Goal: Communication & Community: Answer question/provide support

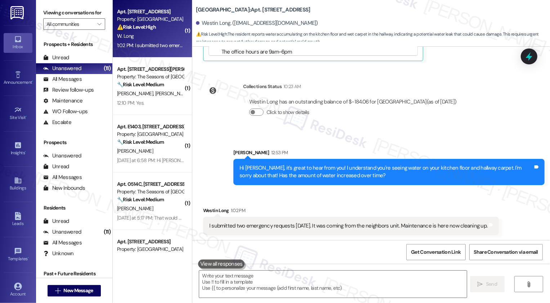
scroll to position [407, 0]
click at [252, 286] on textarea "To enrich screen reader interactions, please activate Accessibility in Grammarl…" at bounding box center [332, 284] width 267 height 27
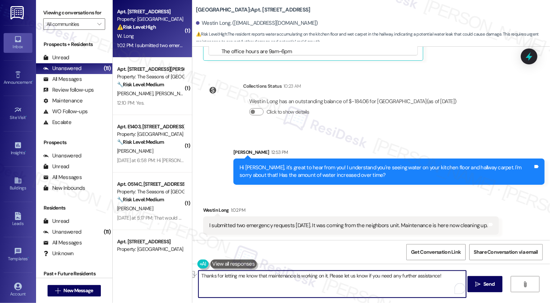
click at [194, 276] on button "See rewrite suggestions" at bounding box center [192, 274] width 6 height 7
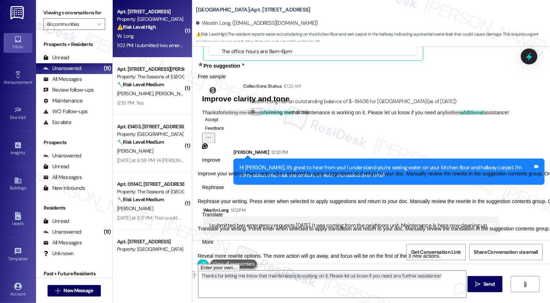
click at [224, 191] on span "Rephrase" at bounding box center [213, 188] width 22 height 8
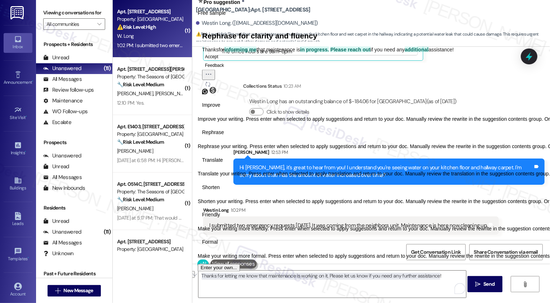
click at [221, 61] on button "Accept" at bounding box center [211, 56] width 19 height 9
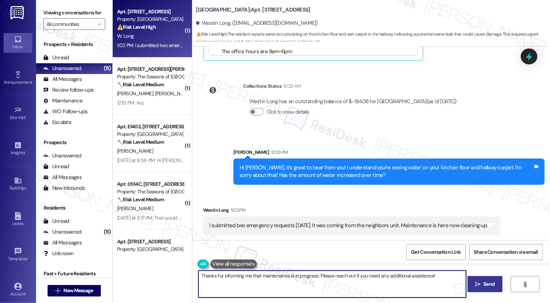
type textarea "Thanks for informing me that maintenance is in progress. Please reach out if yo…"
click at [478, 281] on span " Send" at bounding box center [484, 285] width 23 height 8
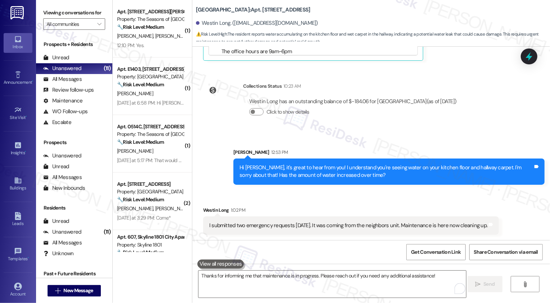
scroll to position [407, 0]
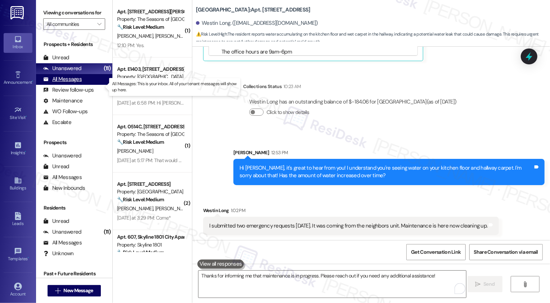
click at [91, 85] on div "All Messages (undefined)" at bounding box center [74, 79] width 76 height 11
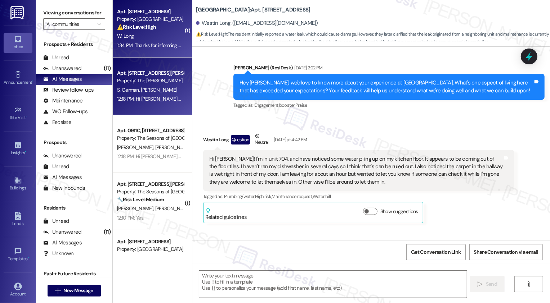
type textarea "Fetching suggested responses. Please feel free to read through the conversation…"
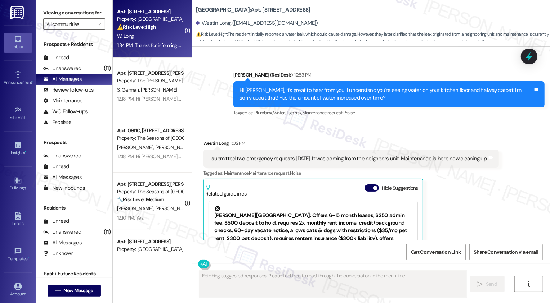
scroll to position [31, 0]
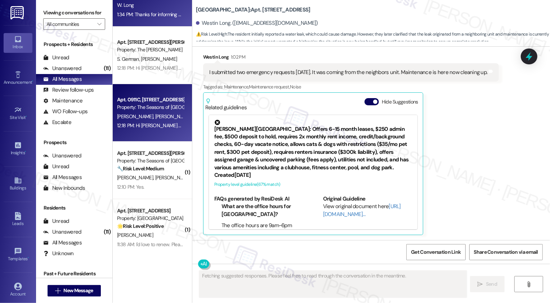
click at [155, 107] on div "Property: The Seasons of [GEOGRAPHIC_DATA]" at bounding box center [150, 108] width 67 height 8
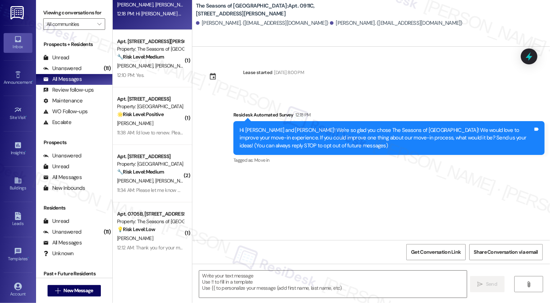
scroll to position [0, 0]
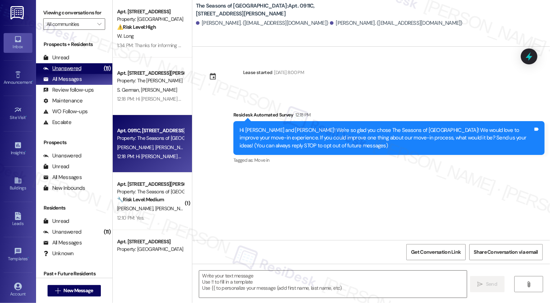
click at [60, 72] on div "Unanswered" at bounding box center [62, 69] width 38 height 8
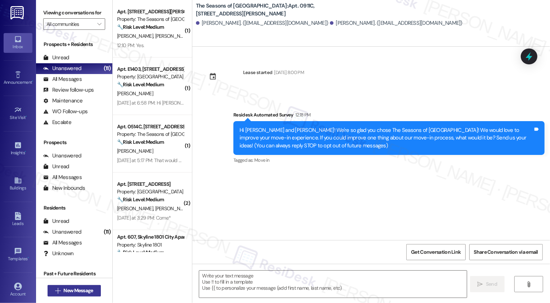
click at [82, 290] on span "New Message" at bounding box center [78, 291] width 30 height 8
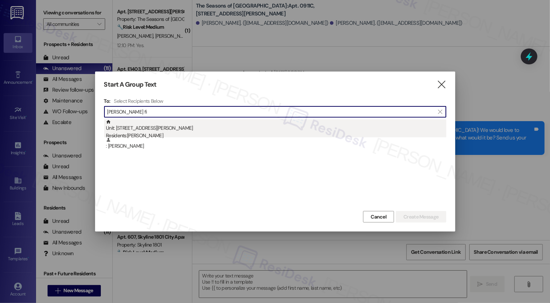
type input "[PERSON_NAME] fi"
click at [162, 130] on div "Unit: 0606B - [STREET_ADDRESS][PERSON_NAME] Residents: [PERSON_NAME]" at bounding box center [276, 129] width 340 height 21
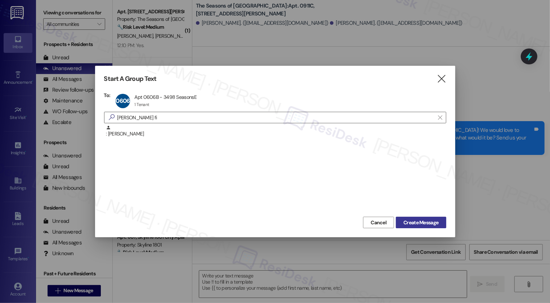
click at [415, 224] on span "Create Message" at bounding box center [420, 223] width 35 height 8
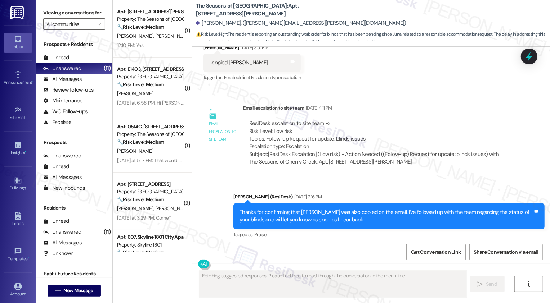
scroll to position [950, 0]
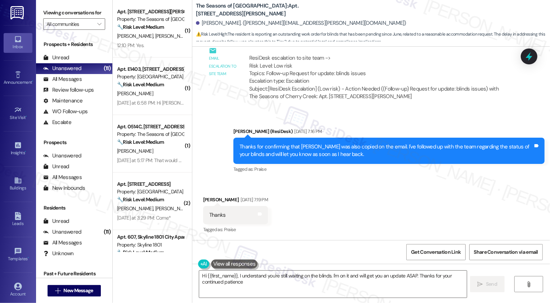
type textarea "Hi {{first_name}}, I understand you're still waiting on the blinds. I'm on it a…"
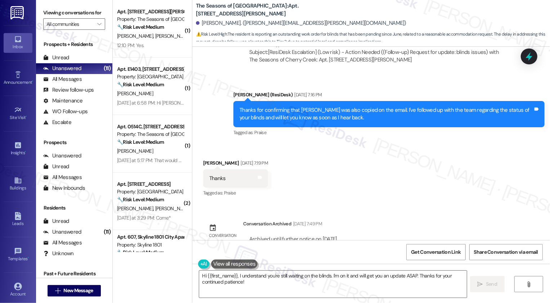
scroll to position [1004, 0]
